Goal: Information Seeking & Learning: Understand process/instructions

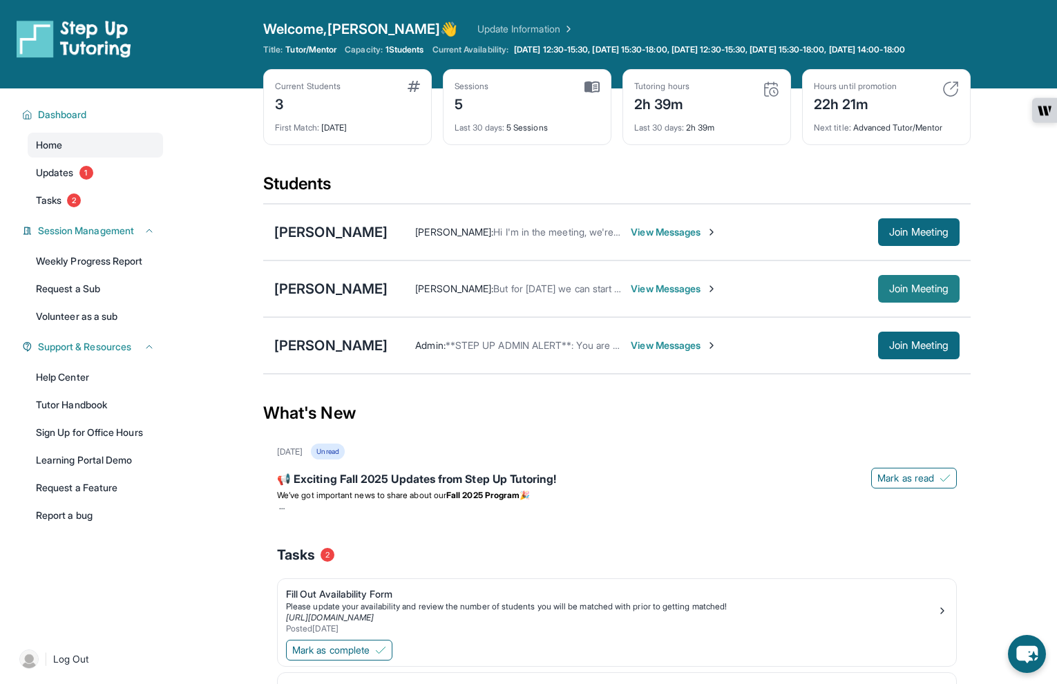
click at [942, 293] on span "Join Meeting" at bounding box center [918, 289] width 59 height 8
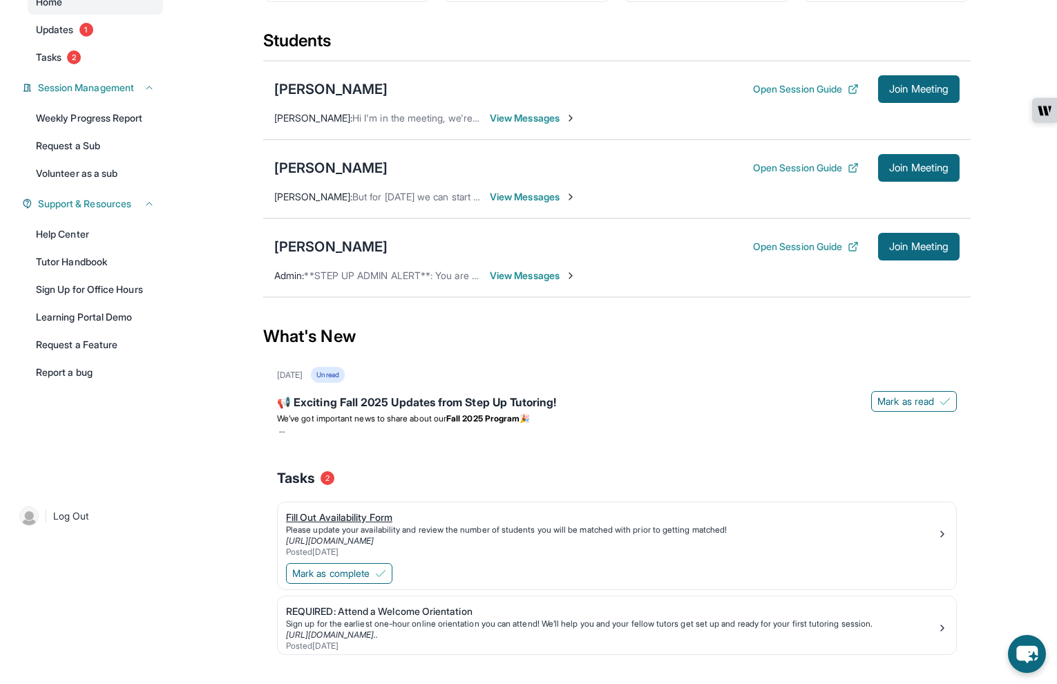
scroll to position [174, 0]
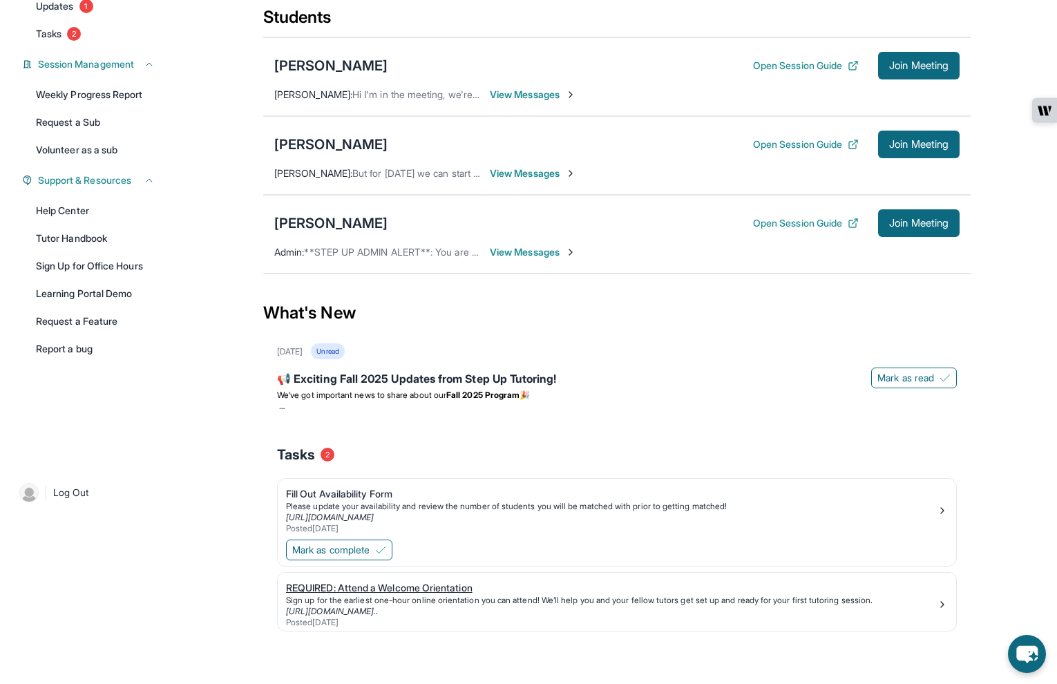
click at [388, 590] on div "REQUIRED: Attend a Welcome Orientation" at bounding box center [611, 588] width 651 height 14
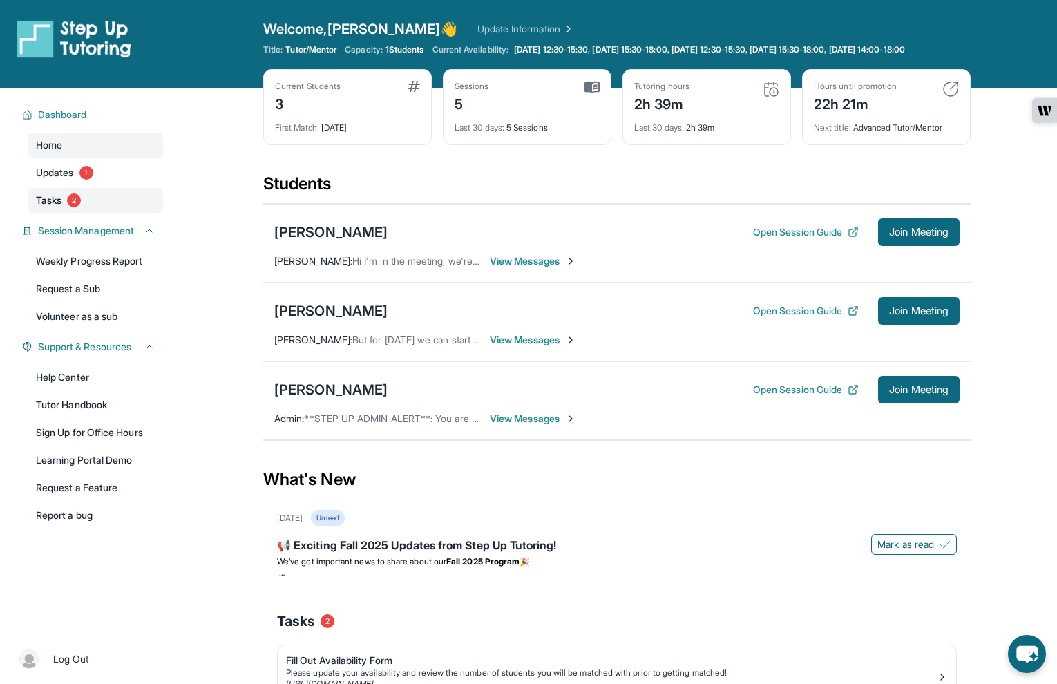
click at [109, 202] on link "Tasks 2" at bounding box center [95, 200] width 135 height 25
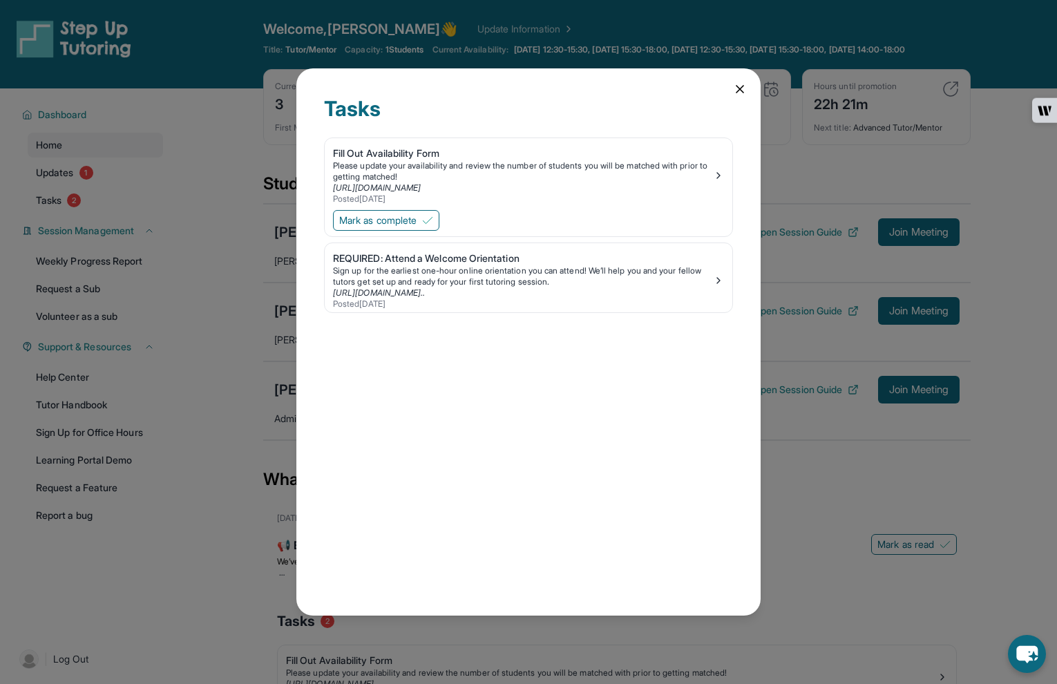
click at [117, 181] on div "Tasks Fill Out Availability Form Please update your availability and review the…" at bounding box center [528, 342] width 1057 height 684
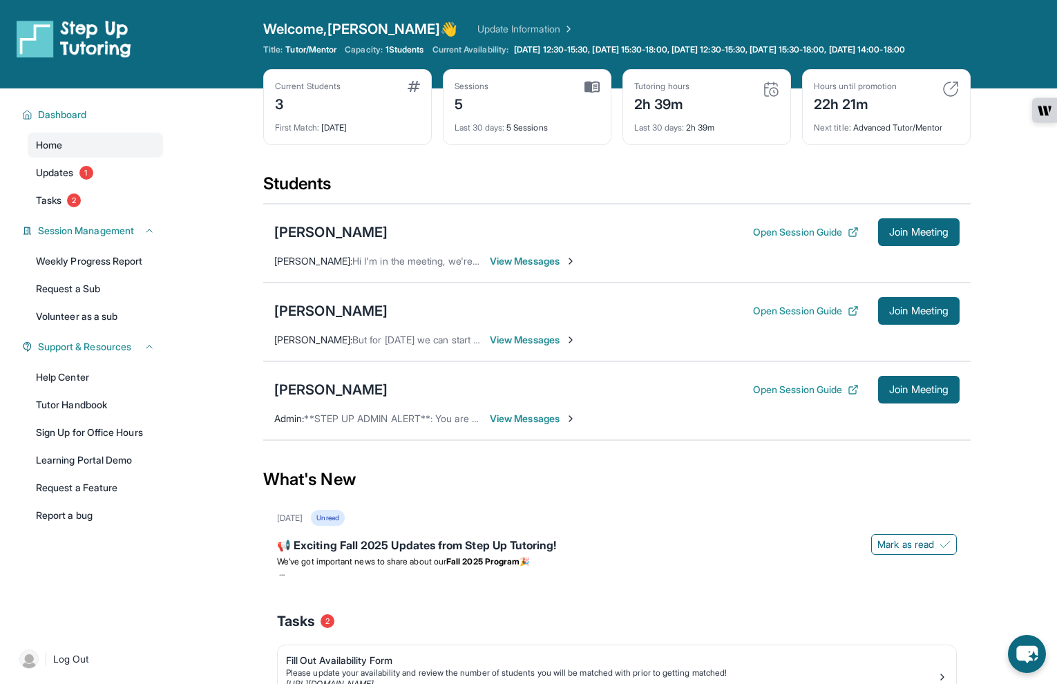
click at [117, 181] on link "Updates 1" at bounding box center [95, 172] width 135 height 25
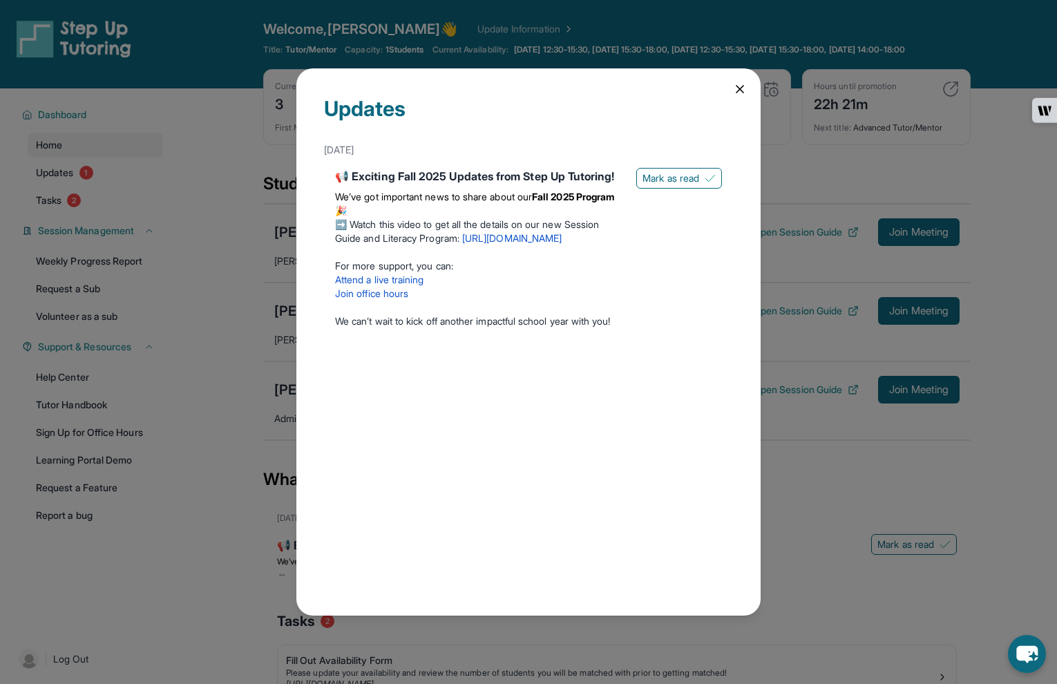
click at [513, 244] on link "[URL][DOMAIN_NAME]" at bounding box center [511, 238] width 99 height 12
